Goal: Transaction & Acquisition: Purchase product/service

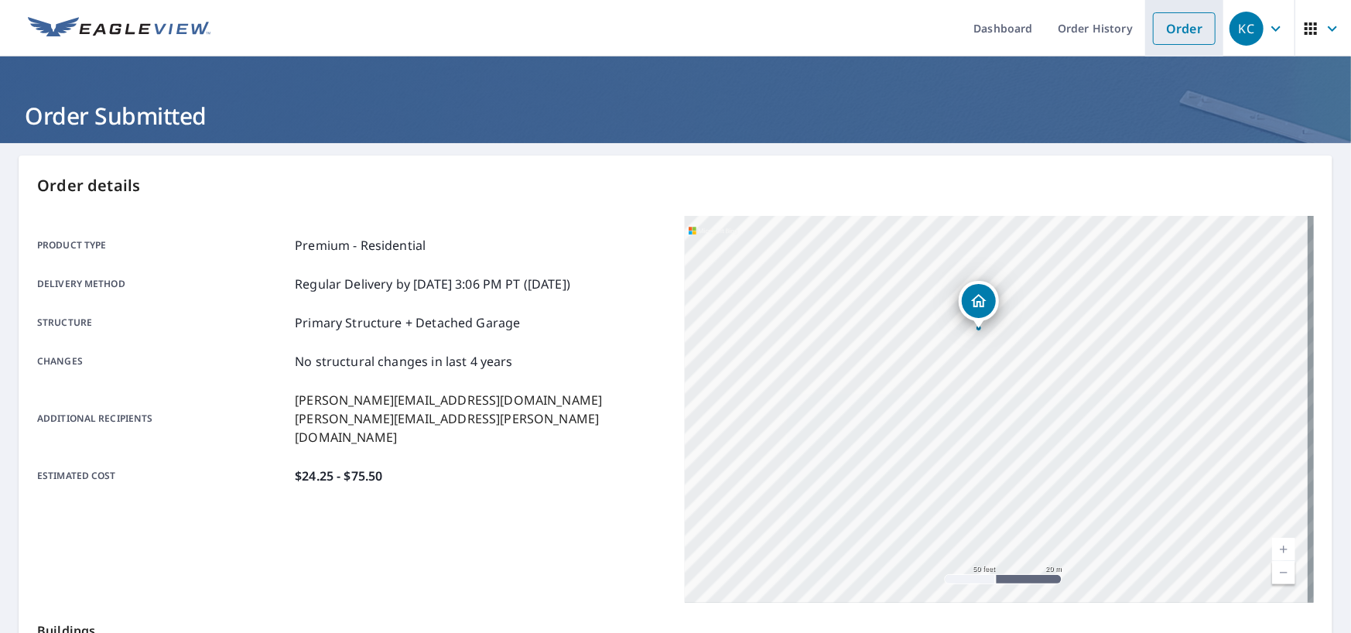
click at [1200, 35] on link "Order" at bounding box center [1184, 28] width 63 height 33
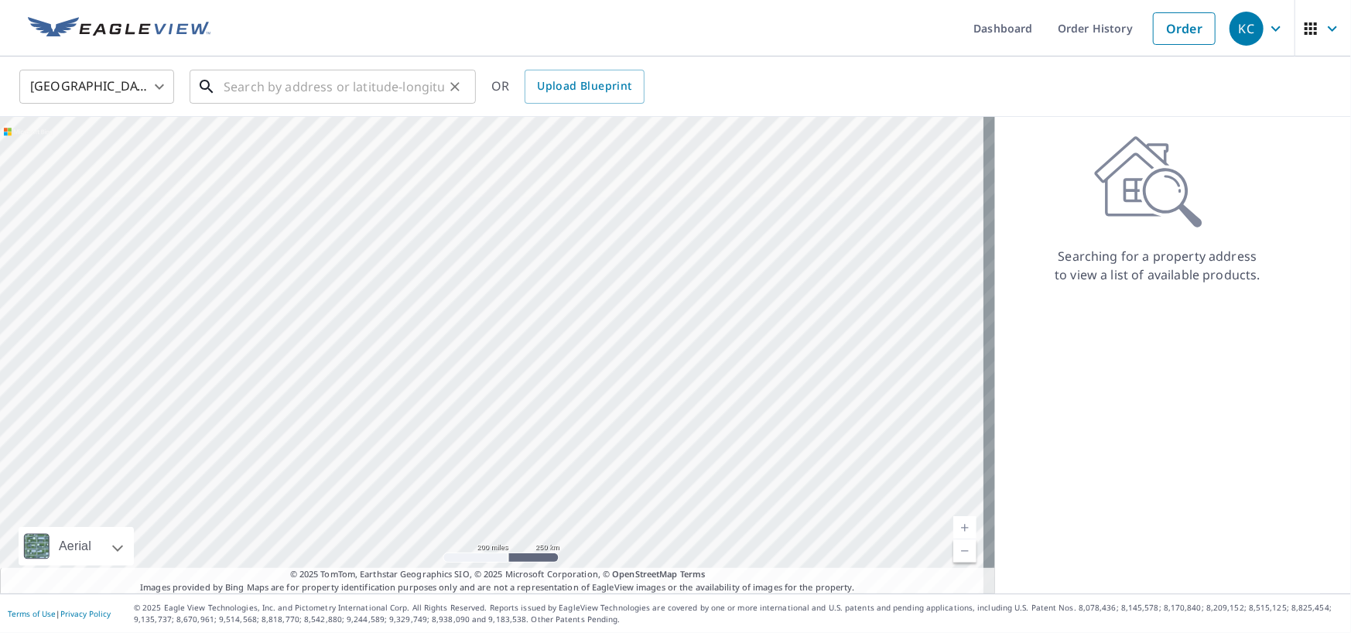
click at [320, 90] on input "text" at bounding box center [334, 86] width 221 height 43
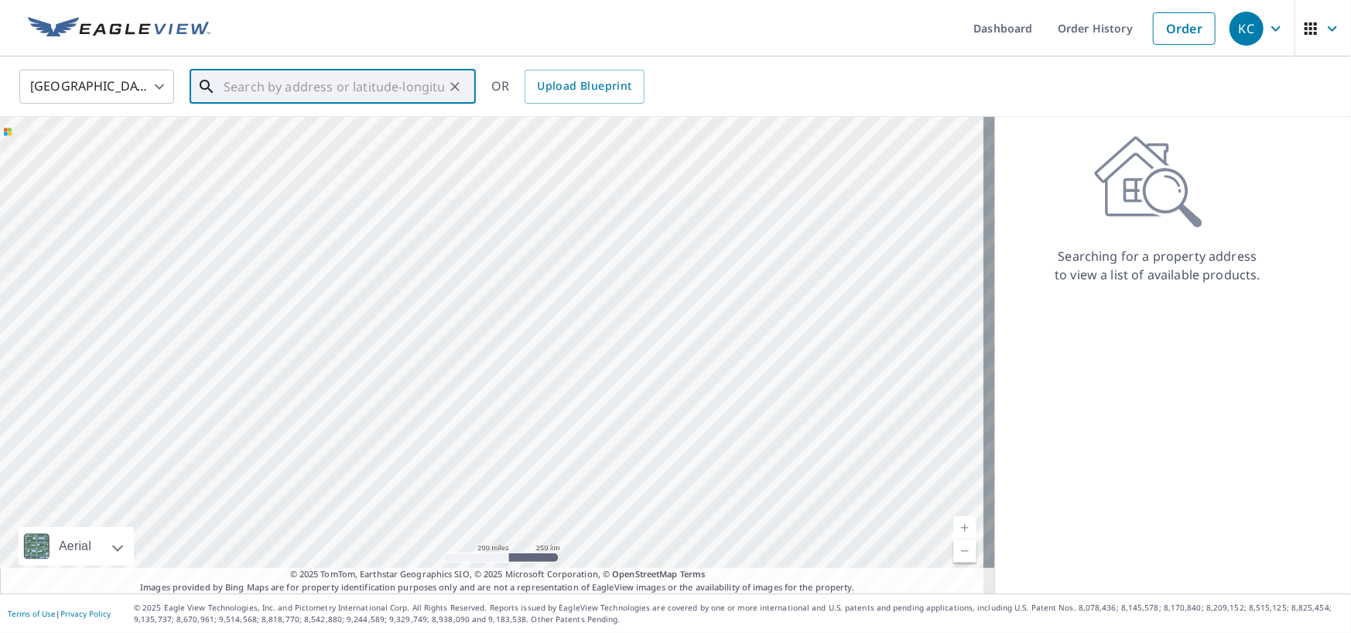
paste input "3540 [GEOGRAPHIC_DATA][PERSON_NAME]"
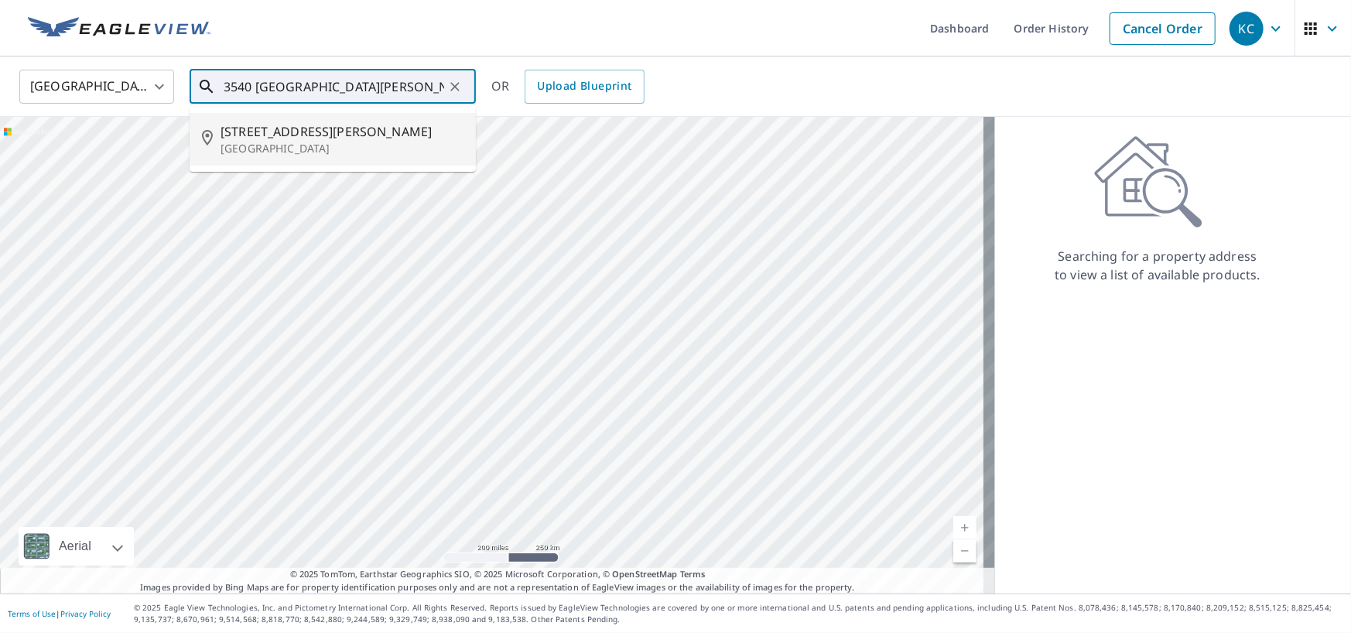
click at [363, 136] on span "[STREET_ADDRESS][PERSON_NAME]" at bounding box center [342, 131] width 243 height 19
type input "[STREET_ADDRESS][PERSON_NAME]"
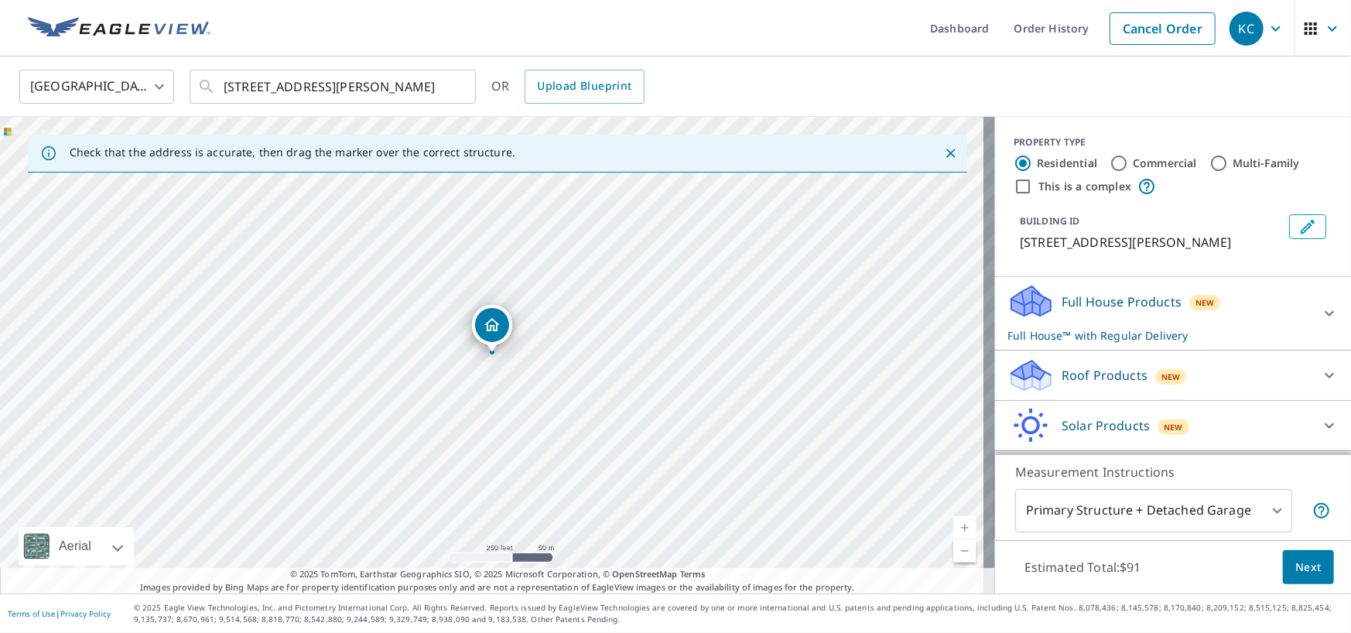
click at [1095, 363] on div "Roof Products New" at bounding box center [1159, 376] width 303 height 36
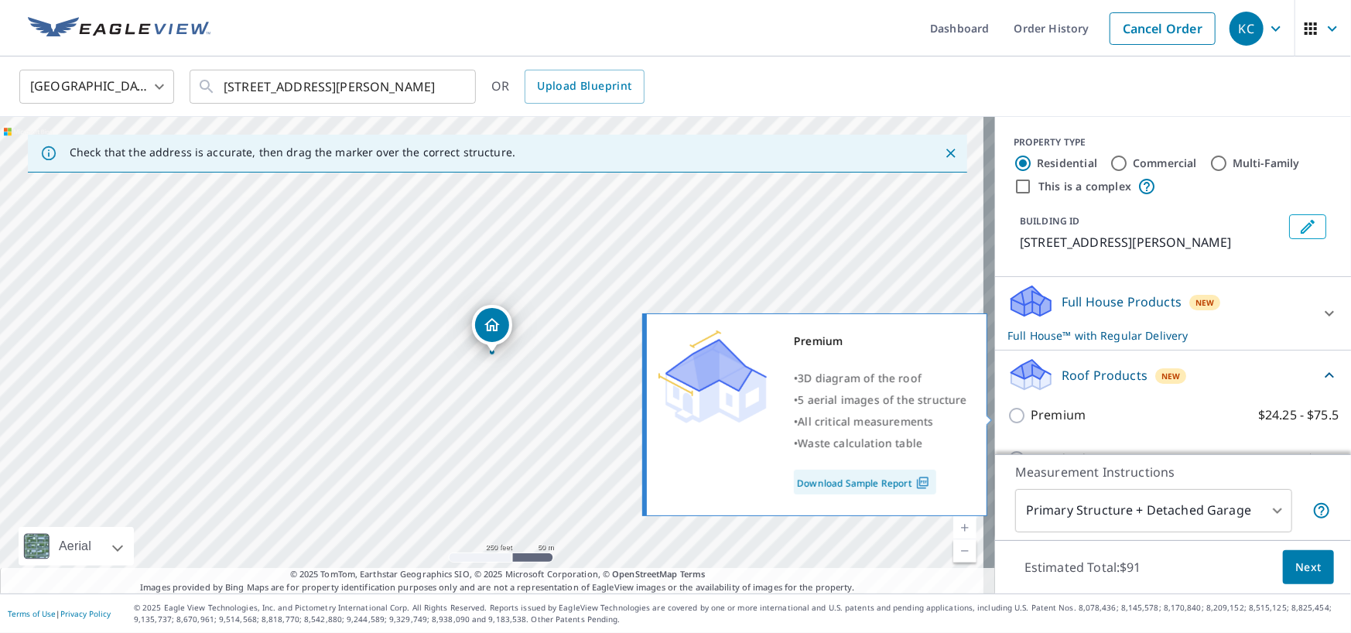
drag, startPoint x: 1017, startPoint y: 415, endPoint x: 1008, endPoint y: 417, distance: 8.8
click at [1014, 415] on input "Premium $24.25 - $75.5" at bounding box center [1019, 415] width 23 height 19
checkbox input "true"
checkbox input "false"
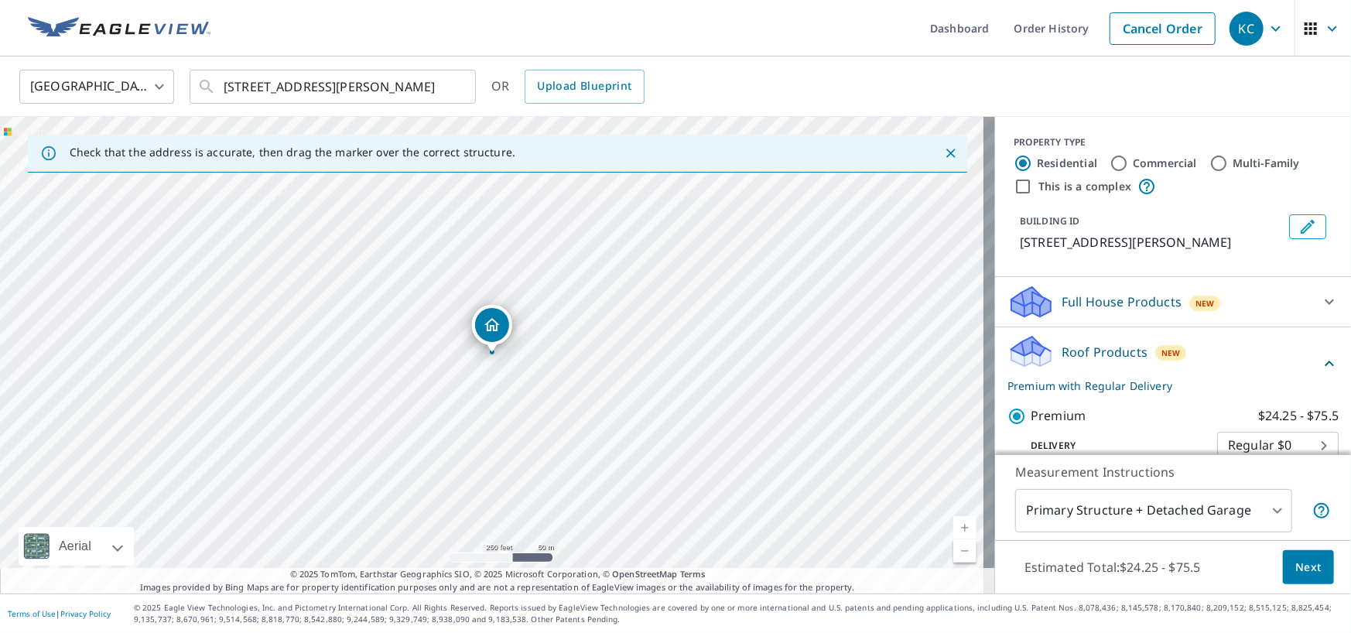
click at [1310, 566] on button "Next" at bounding box center [1308, 567] width 51 height 35
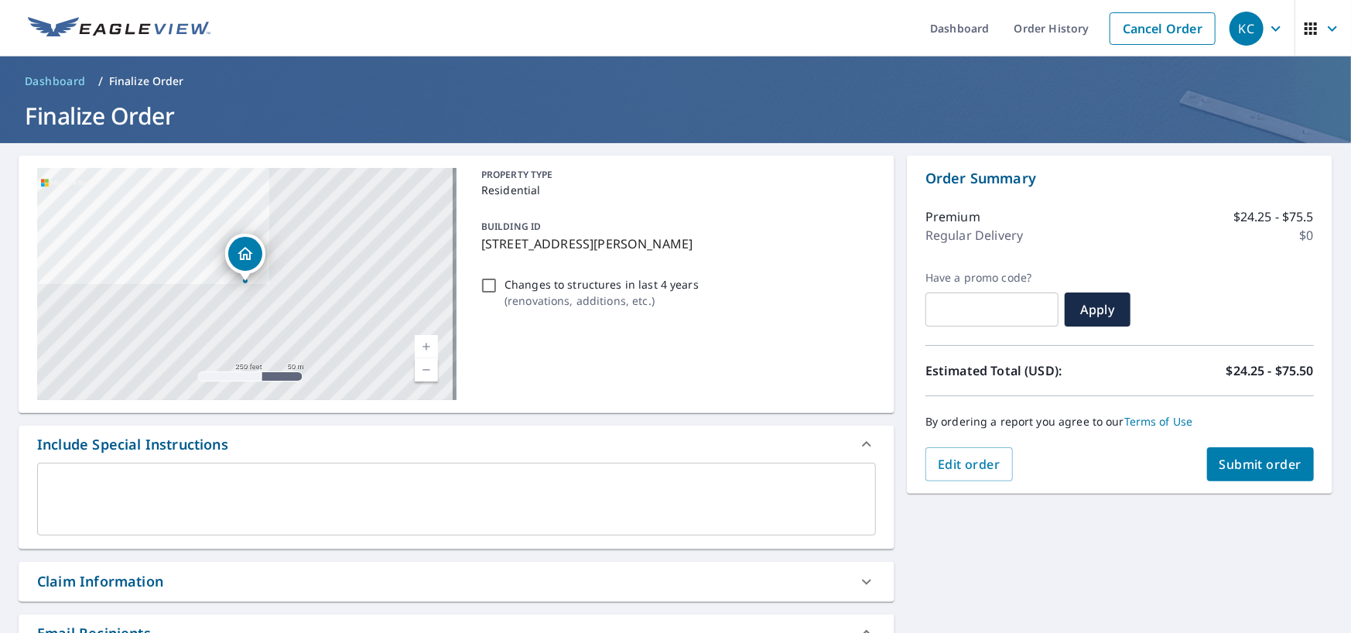
click at [1272, 469] on span "Submit order" at bounding box center [1261, 464] width 83 height 17
checkbox input "true"
